Goal: Transaction & Acquisition: Download file/media

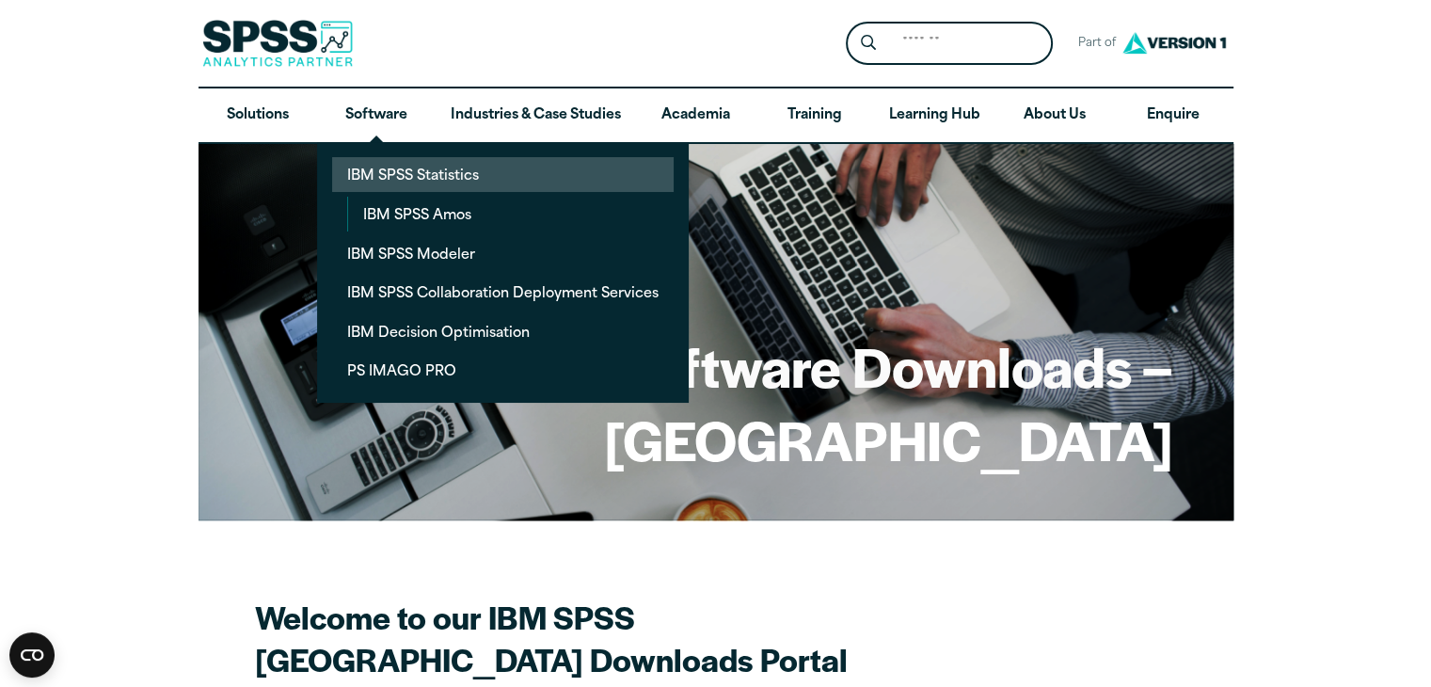
click at [379, 174] on link "IBM SPSS Statistics" at bounding box center [503, 174] width 342 height 35
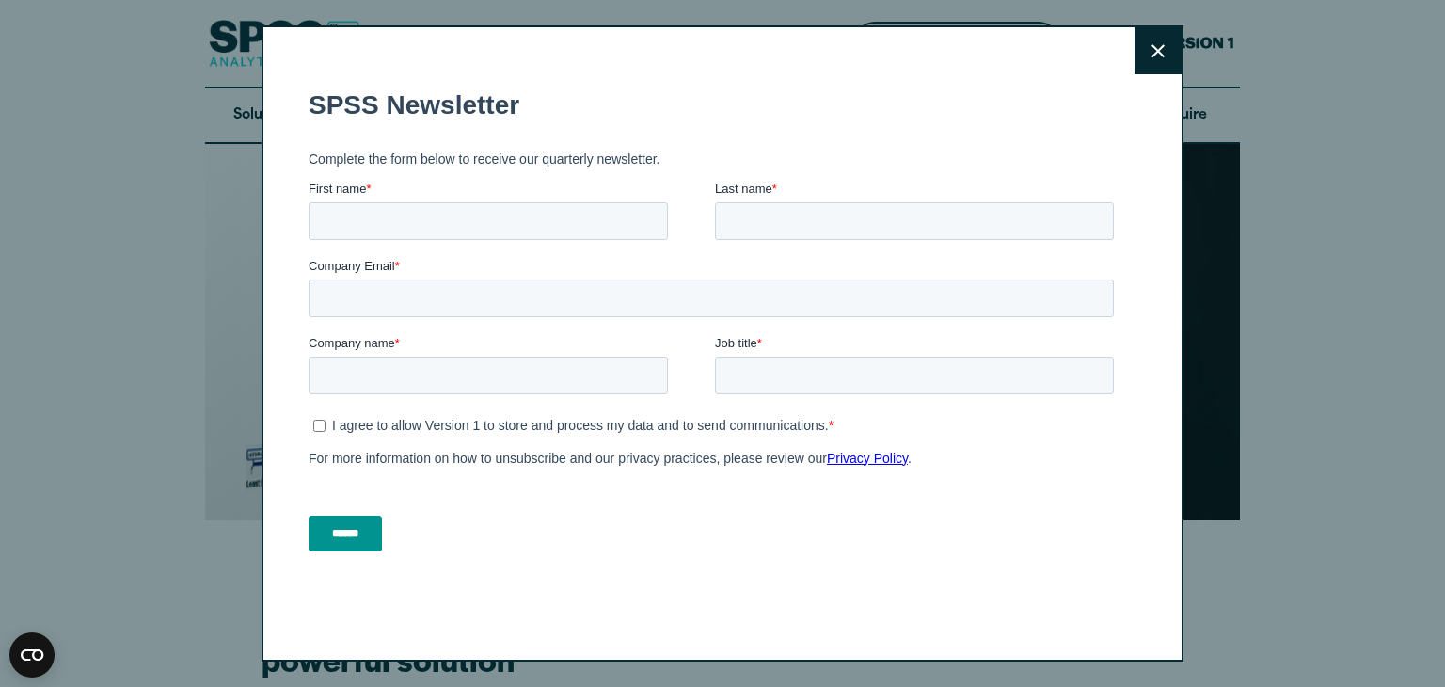
click at [1158, 57] on button "Close" at bounding box center [1158, 50] width 47 height 47
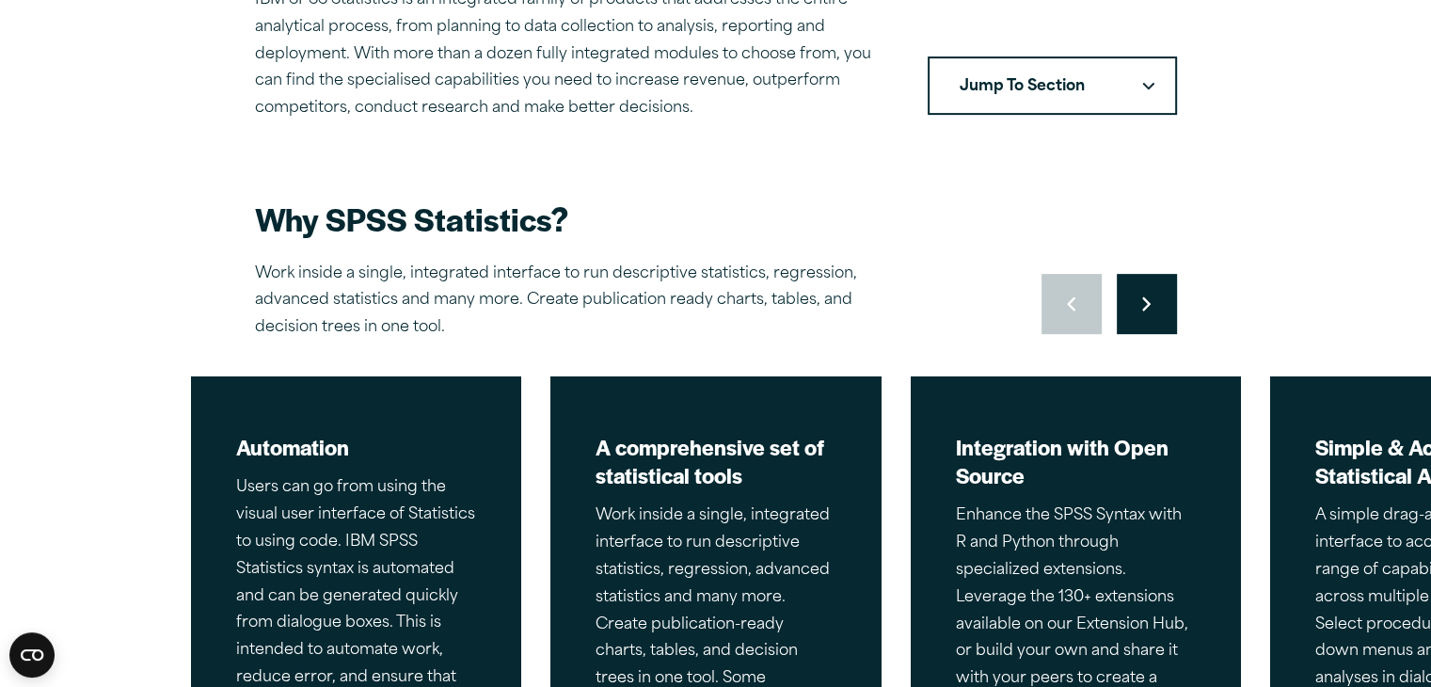
scroll to position [715, 0]
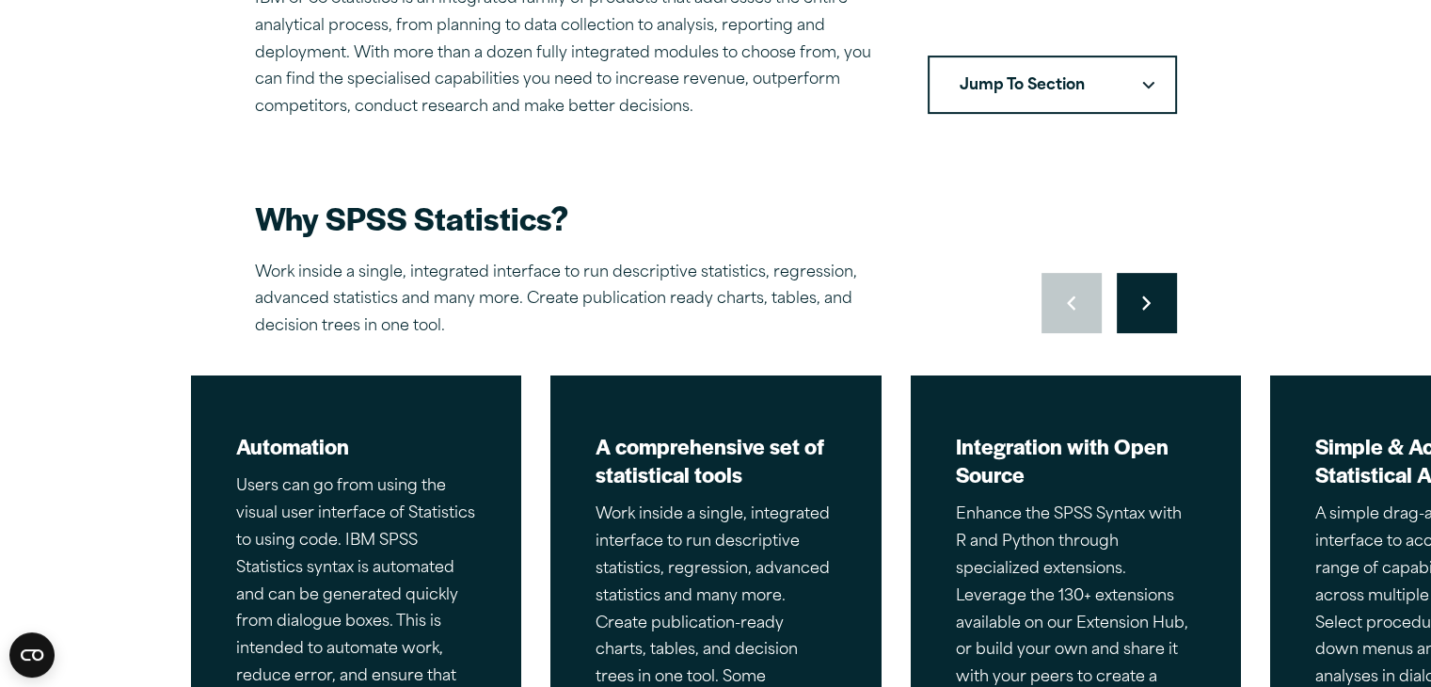
click at [1077, 84] on button "Jump To Section" at bounding box center [1052, 85] width 249 height 58
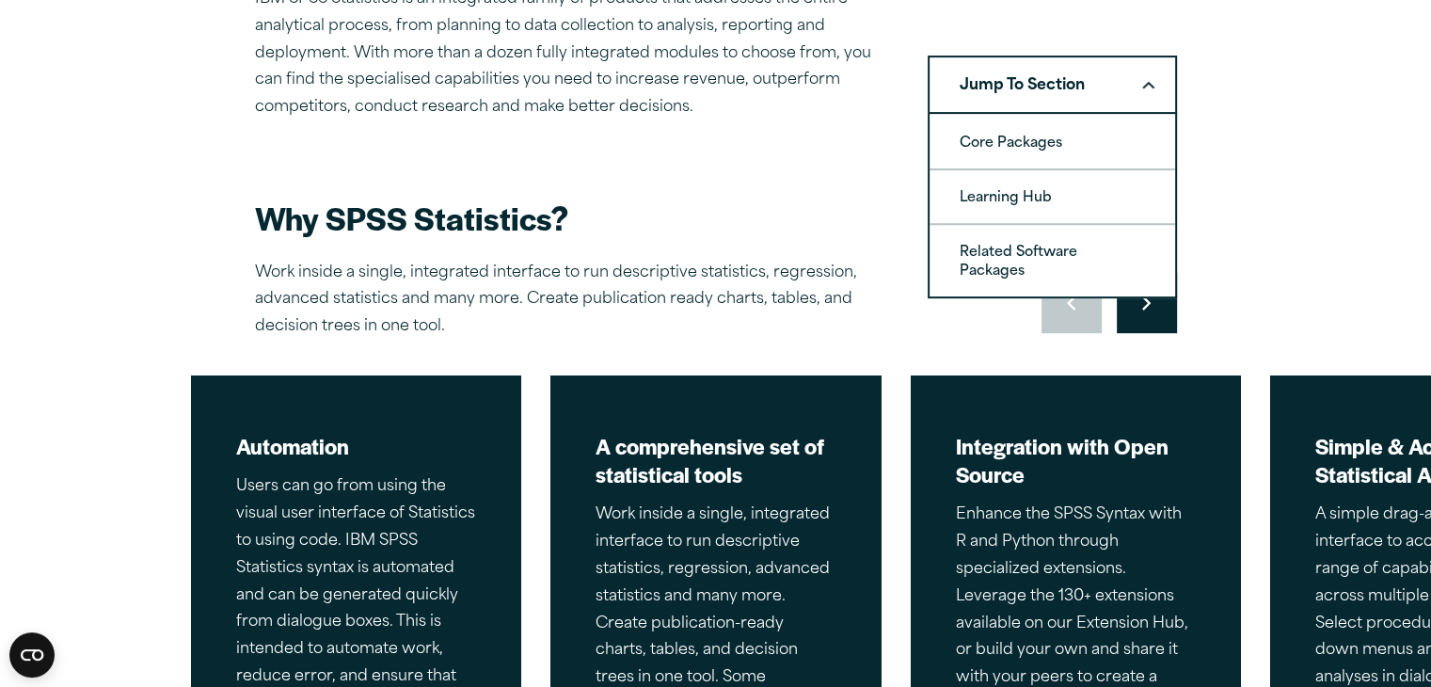
click at [855, 233] on h2 "Why SPSS Statistics?" at bounding box center [584, 218] width 659 height 42
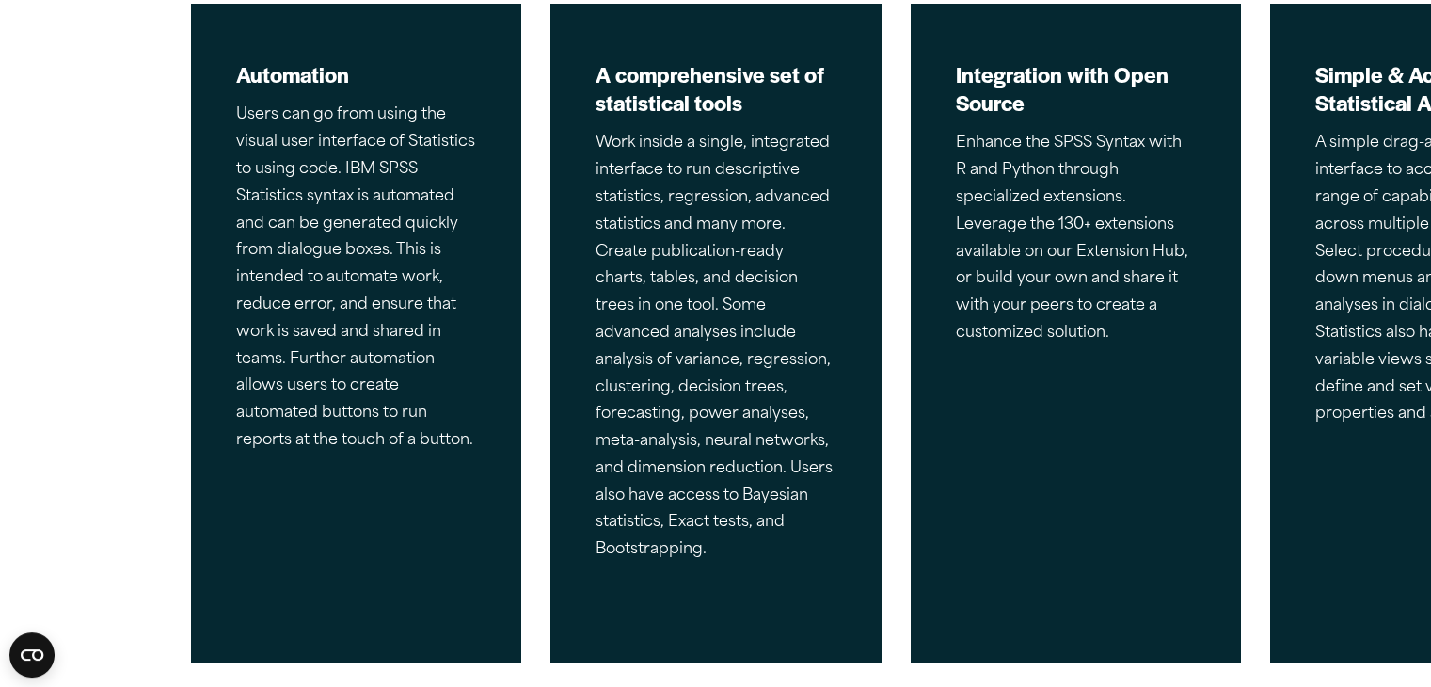
scroll to position [0, 0]
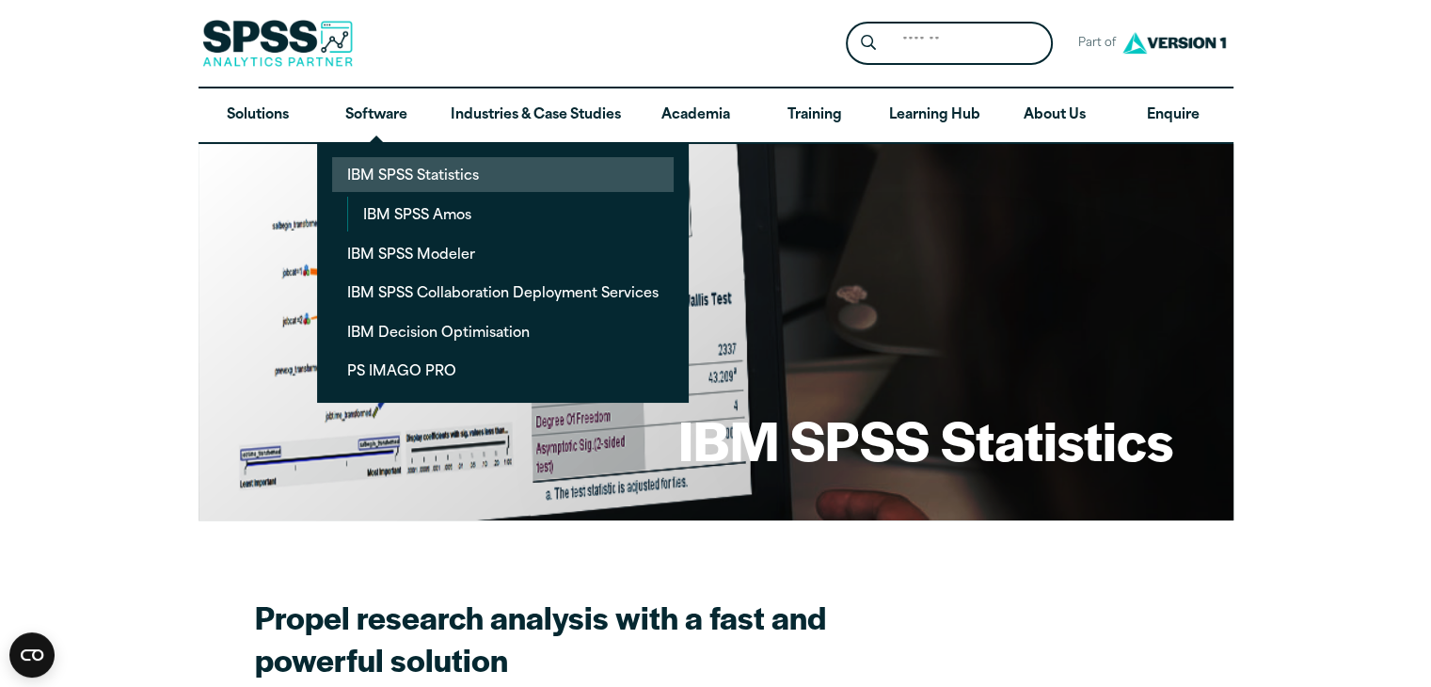
click at [380, 174] on link "IBM SPSS Statistics" at bounding box center [503, 174] width 342 height 35
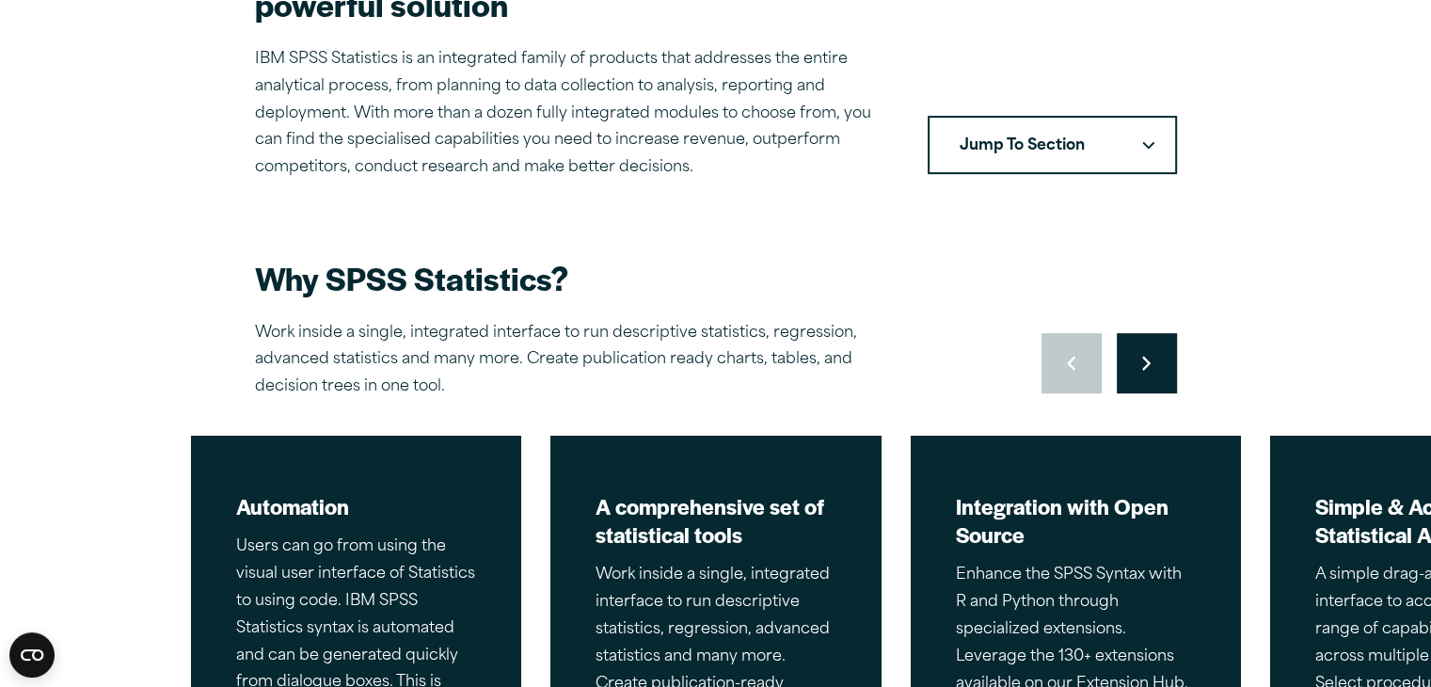
scroll to position [657, 0]
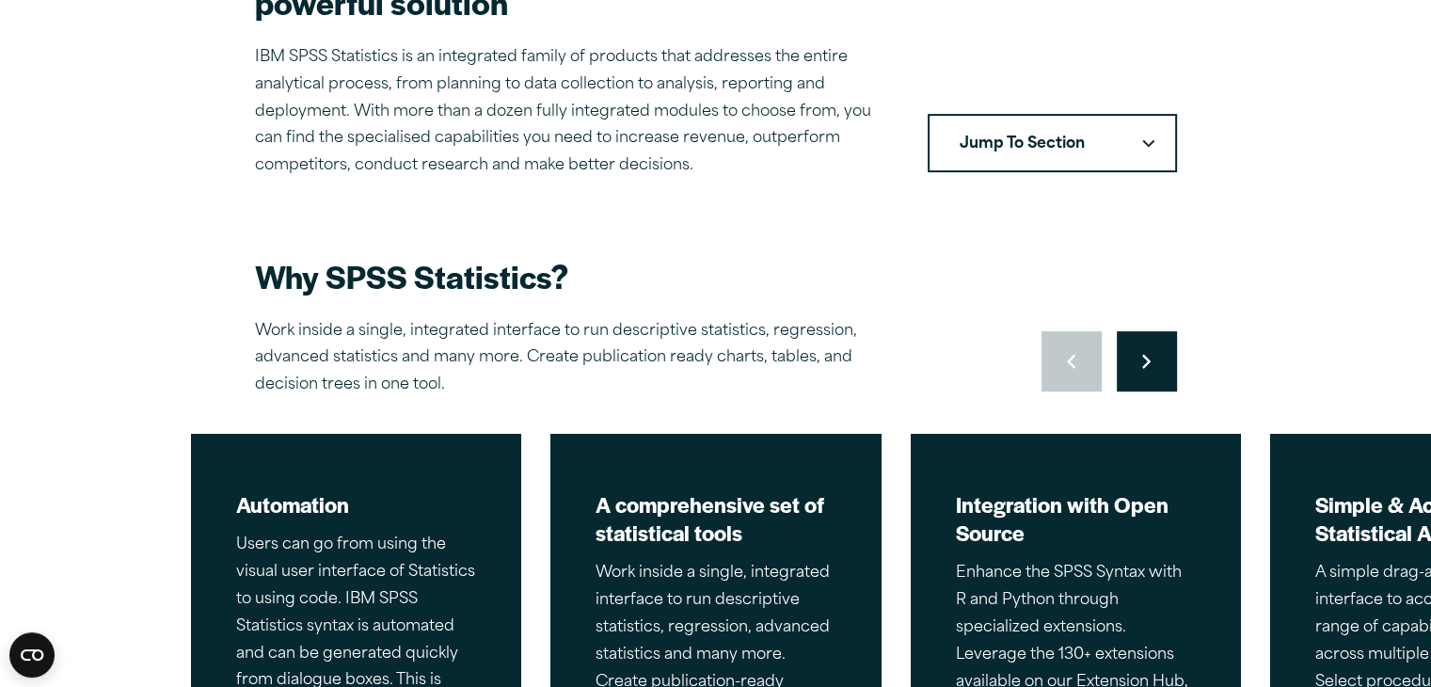
click at [1046, 154] on button "Jump To Section" at bounding box center [1052, 143] width 249 height 58
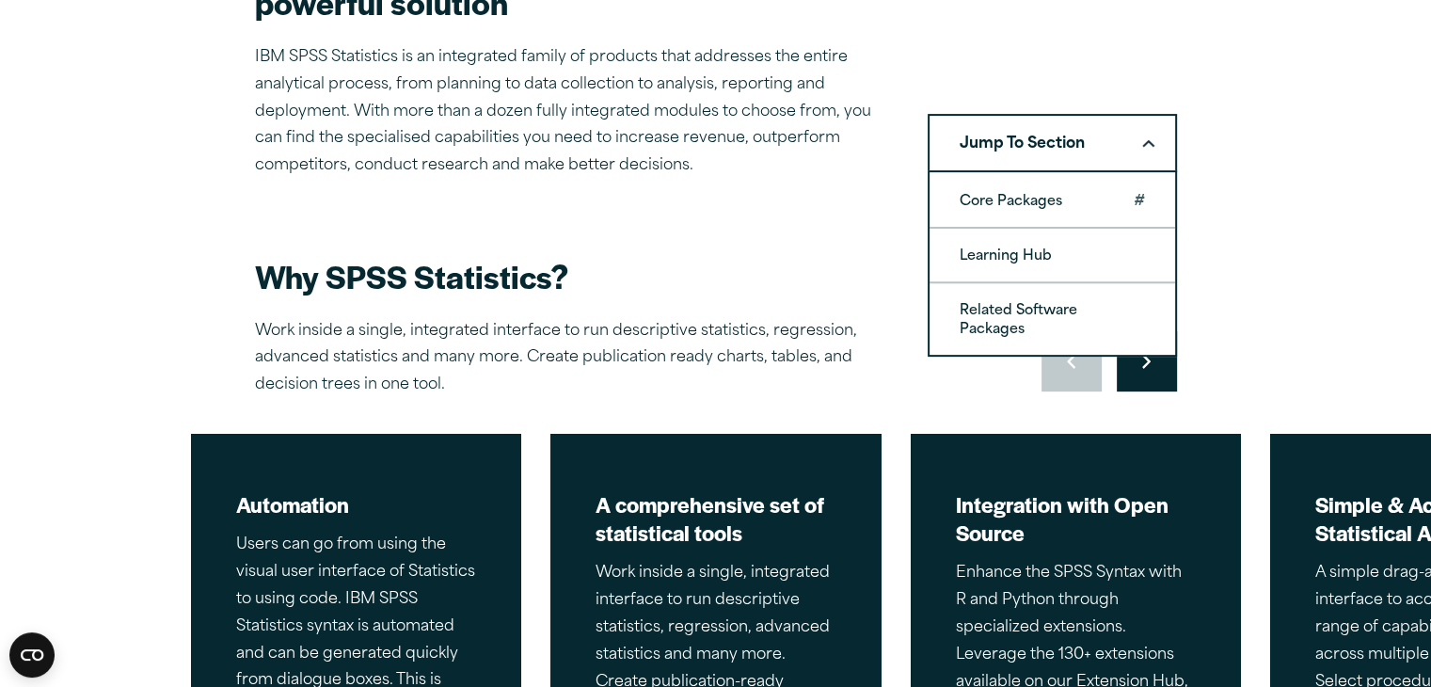
click at [1007, 199] on link "Core Packages" at bounding box center [1053, 200] width 246 height 53
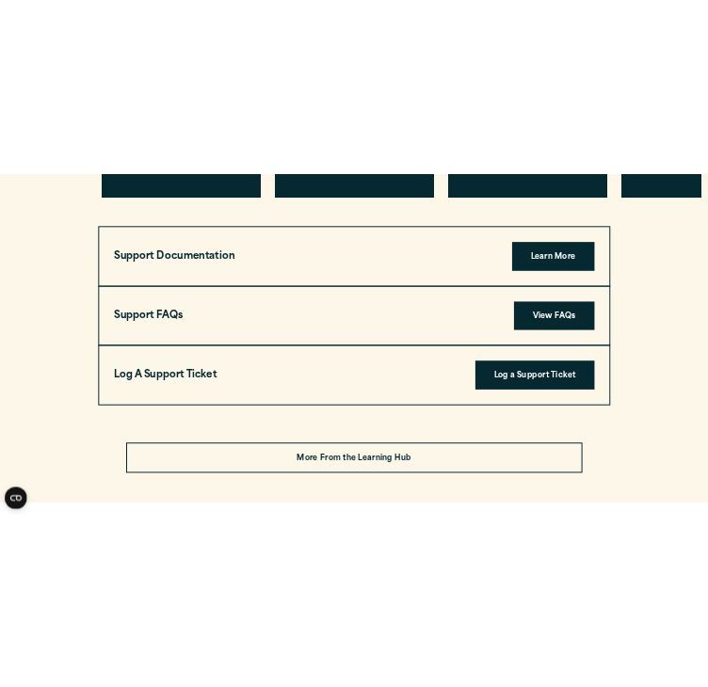
scroll to position [6229, 0]
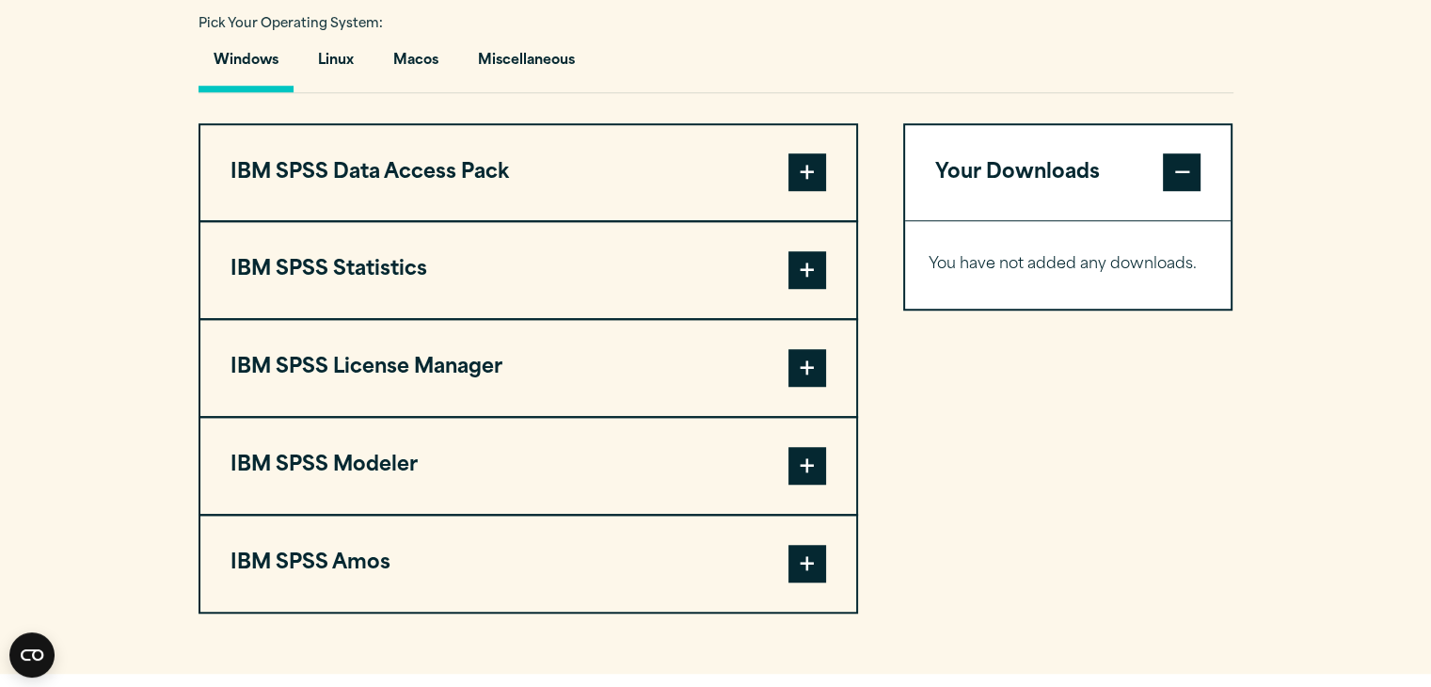
scroll to position [1379, 0]
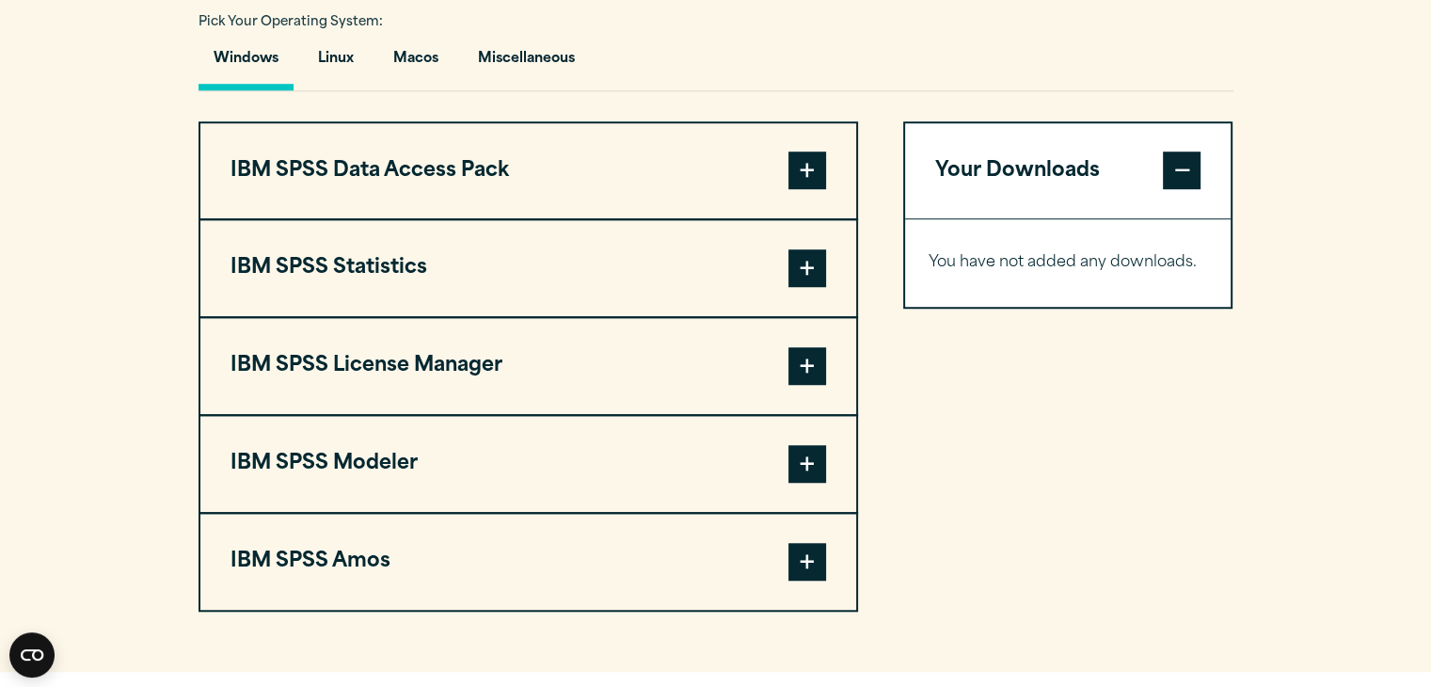
click at [730, 291] on button "IBM SPSS Statistics" at bounding box center [528, 268] width 656 height 96
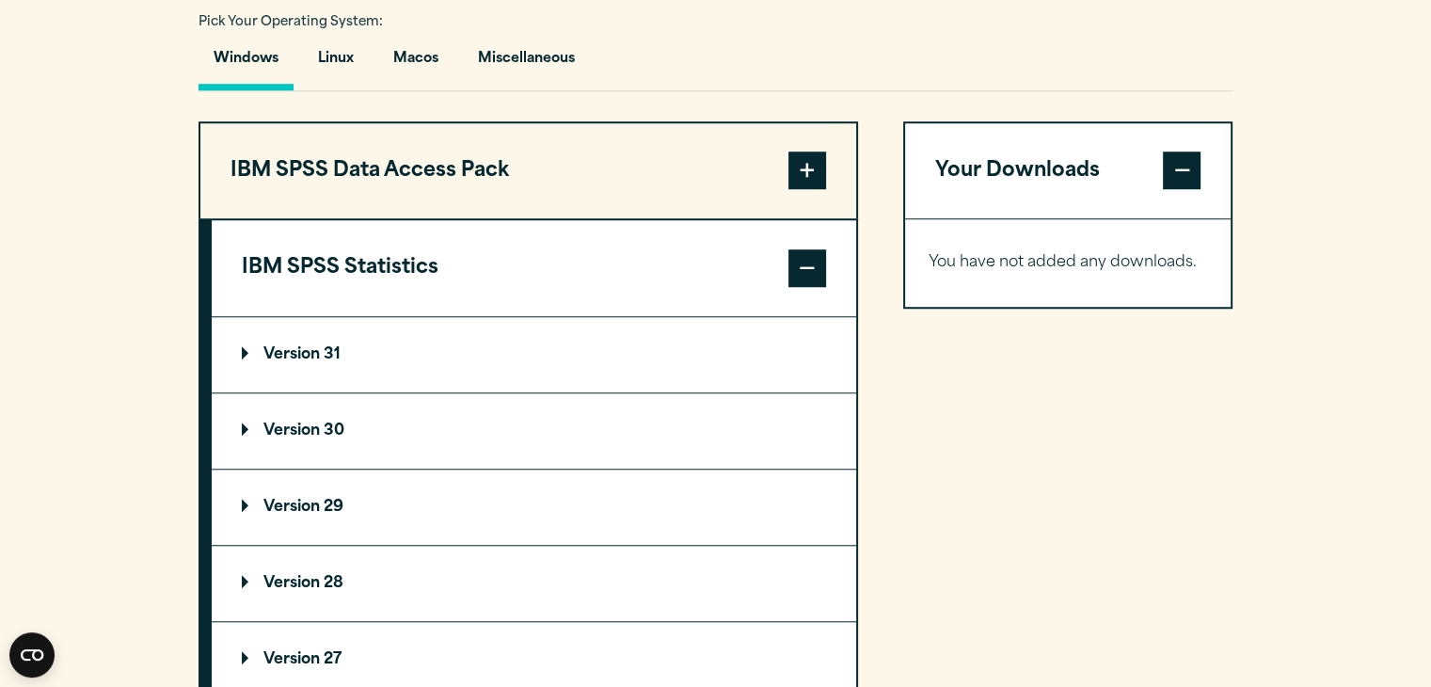
click at [512, 377] on summary "Version 31" at bounding box center [534, 354] width 645 height 75
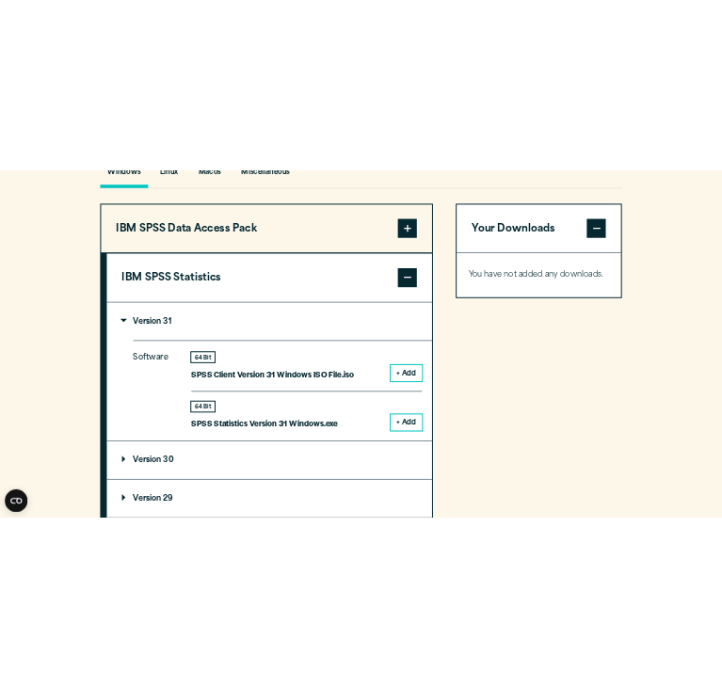
scroll to position [1436, 0]
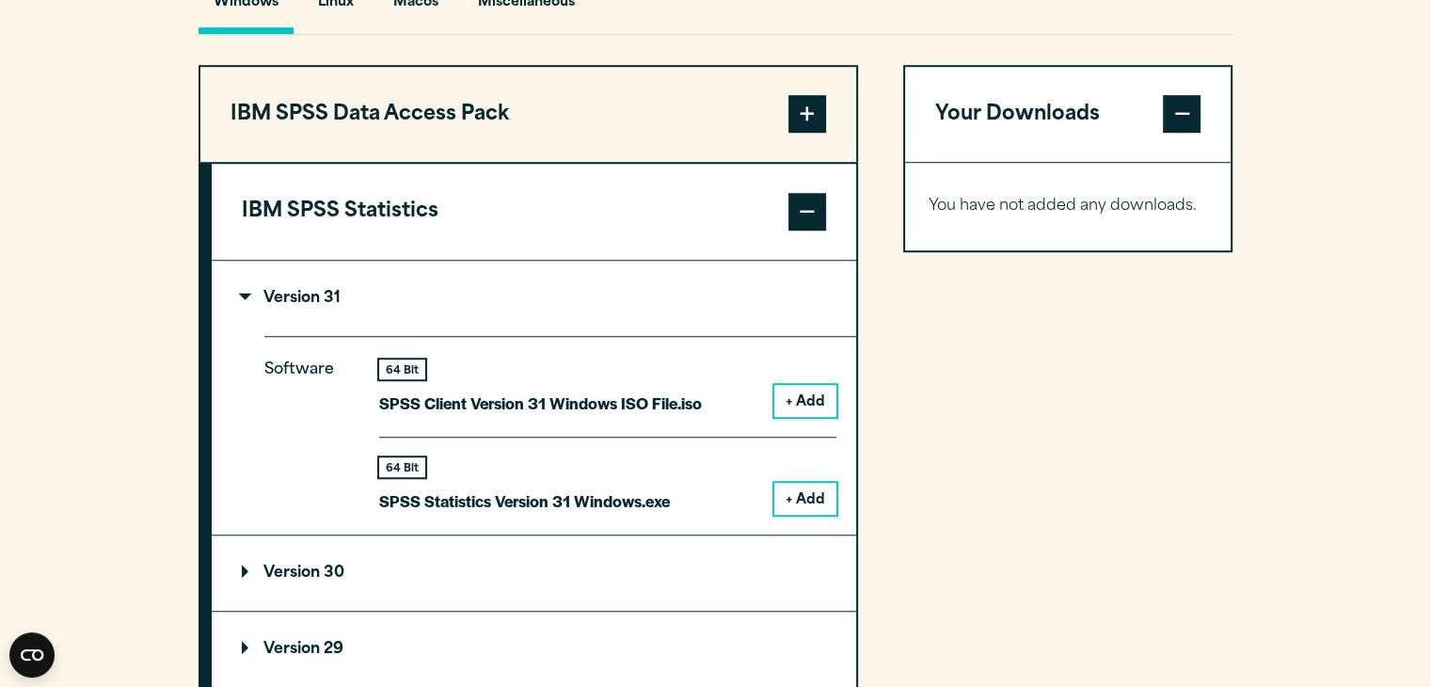
click at [807, 515] on button "+ Add" at bounding box center [805, 499] width 62 height 32
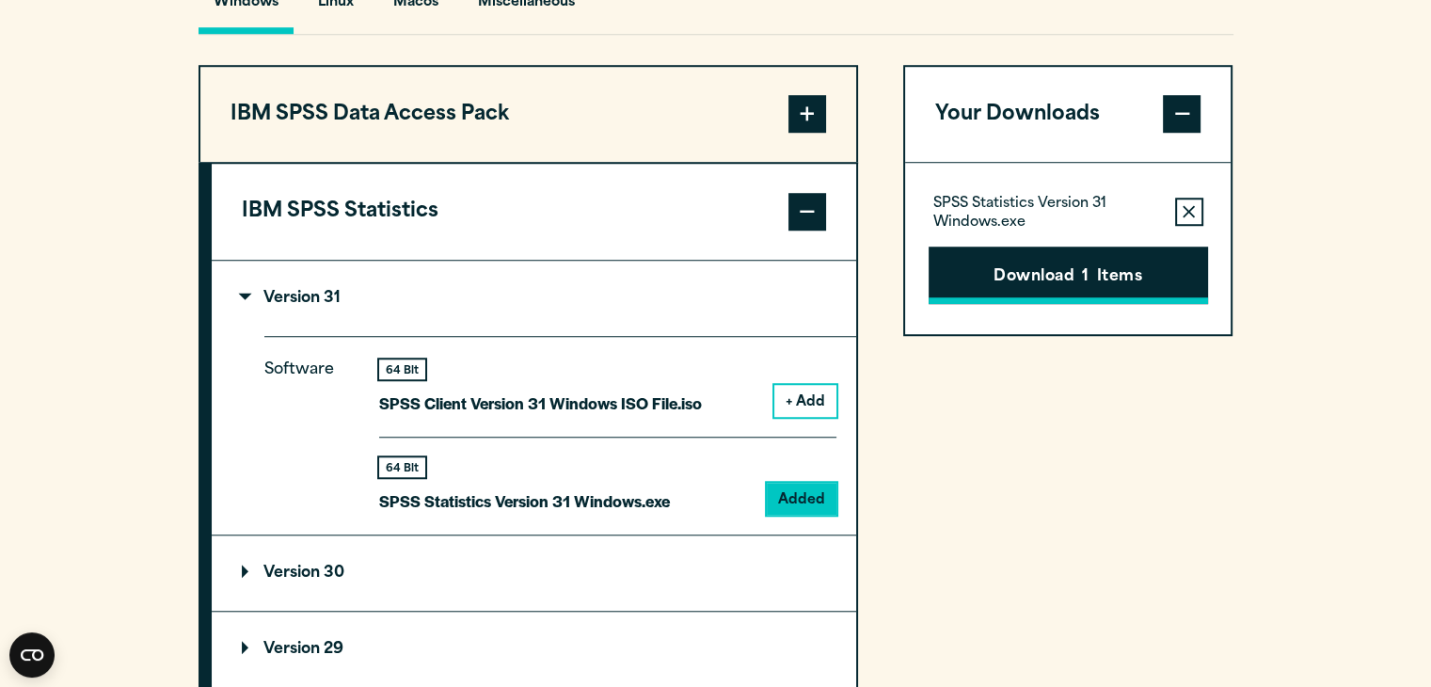
click at [1028, 302] on button "Download 1 Items" at bounding box center [1068, 276] width 279 height 58
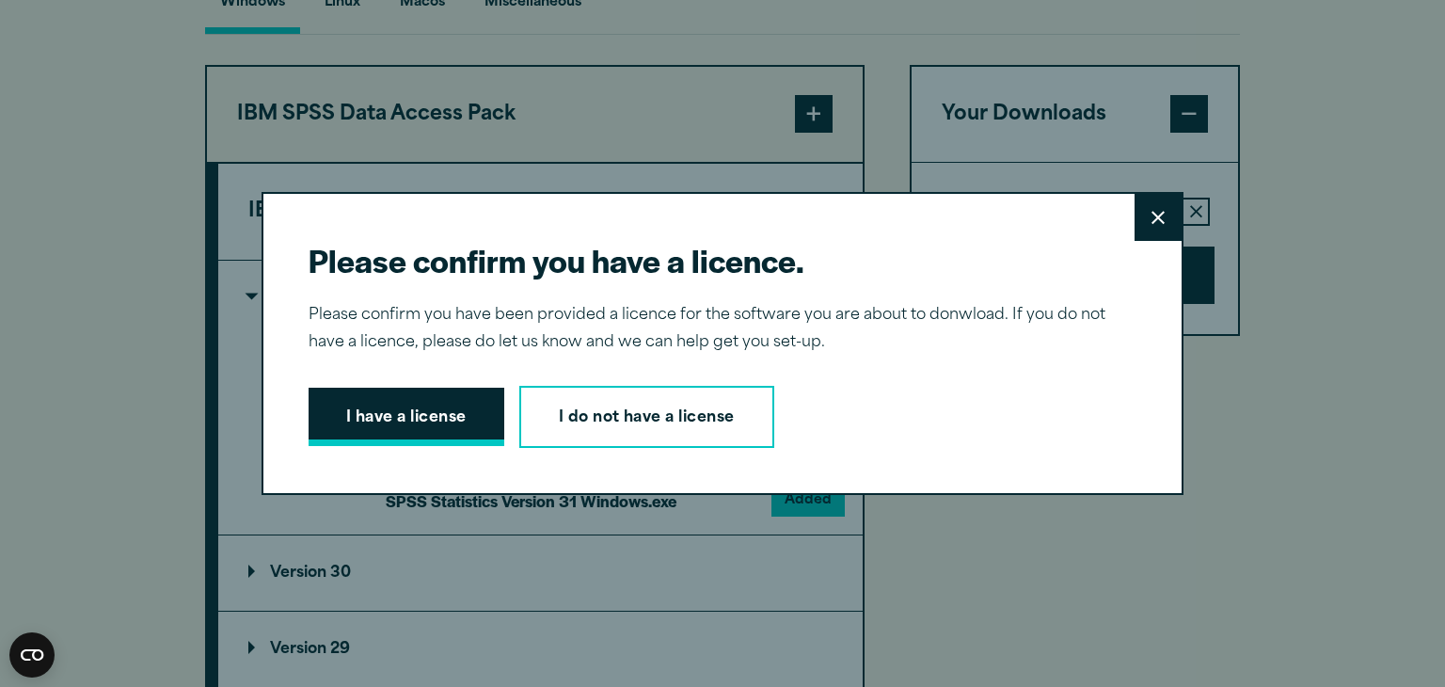
click at [439, 419] on button "I have a license" at bounding box center [407, 417] width 196 height 58
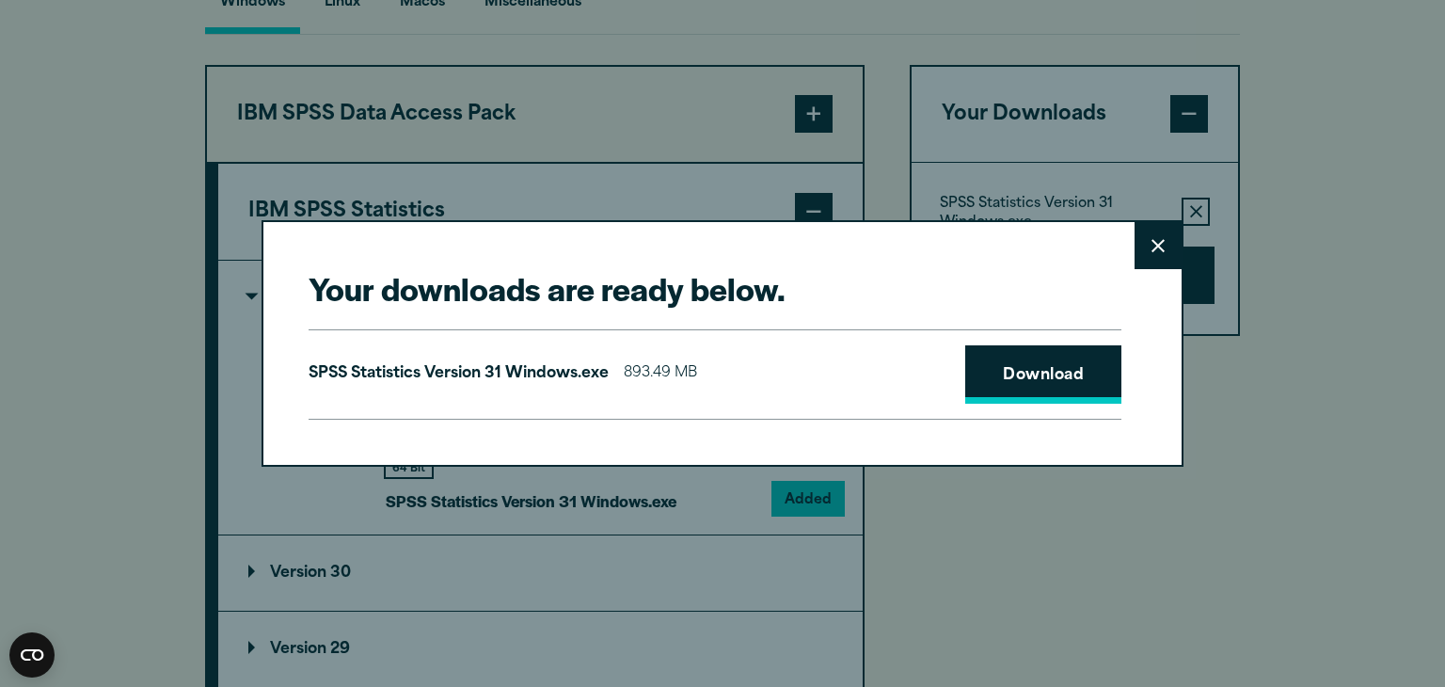
click at [1009, 374] on link "Download" at bounding box center [1043, 374] width 156 height 58
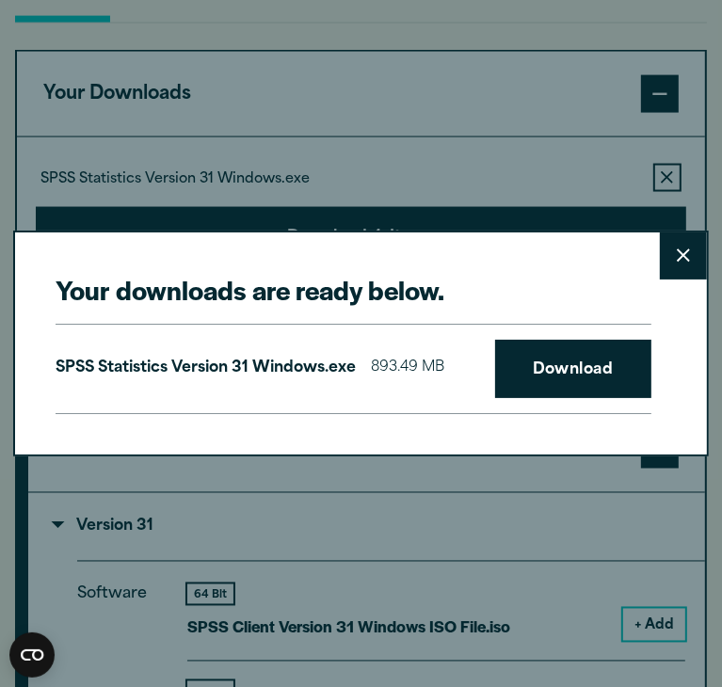
scroll to position [1428, 0]
